Goal: Task Accomplishment & Management: Complete application form

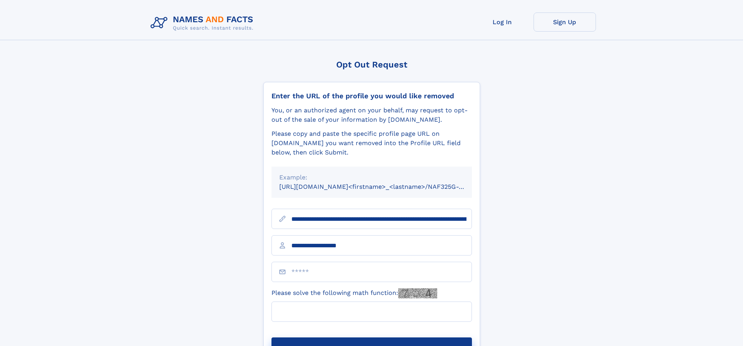
type input "**********"
type input "***"
click at [372, 338] on button "Submit Opt Out Request" at bounding box center [372, 350] width 201 height 25
